Goal: Information Seeking & Learning: Learn about a topic

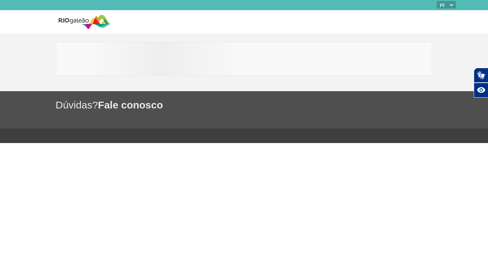
click at [396, 174] on body "PT ENG ESP Dúvidas? Fale conosco Plugin de acessibilidade da Hand Talk. Acessív…" at bounding box center [244, 131] width 488 height 262
click at [238, 61] on div at bounding box center [244, 59] width 376 height 34
click at [82, 19] on img at bounding box center [85, 22] width 52 height 17
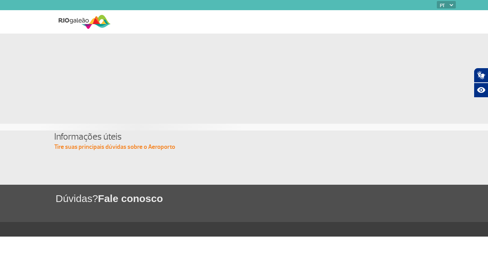
click at [82, 19] on img at bounding box center [85, 22] width 52 height 17
click at [158, 147] on p "Tire suas principais dúvidas sobre o Aeroporto" at bounding box center [244, 147] width 380 height 8
click at [102, 29] on img at bounding box center [85, 22] width 52 height 17
click at [102, 28] on img at bounding box center [85, 22] width 52 height 17
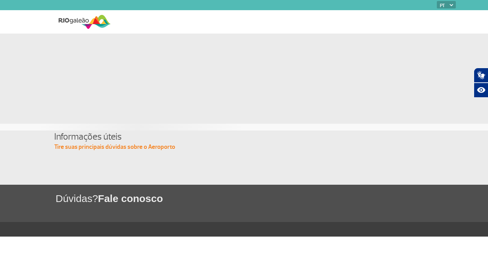
click at [192, 14] on nav at bounding box center [283, 21] width 345 height 23
